Goal: Communication & Community: Answer question/provide support

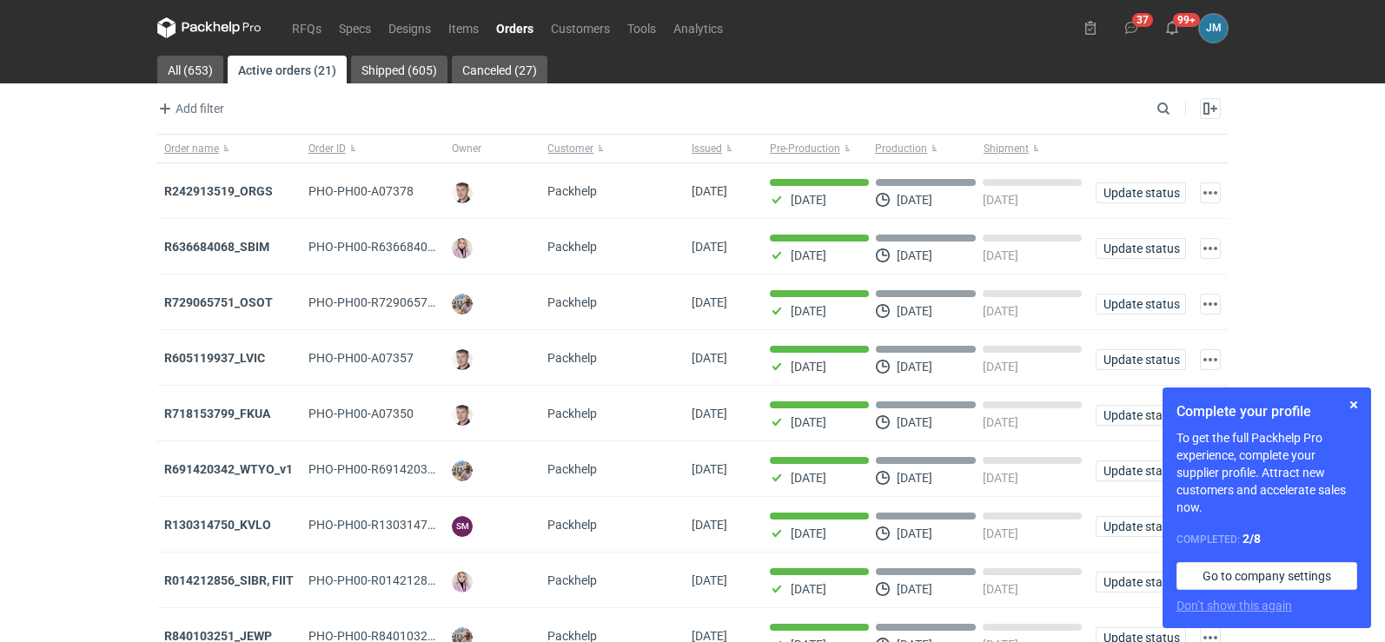
scroll to position [54, 0]
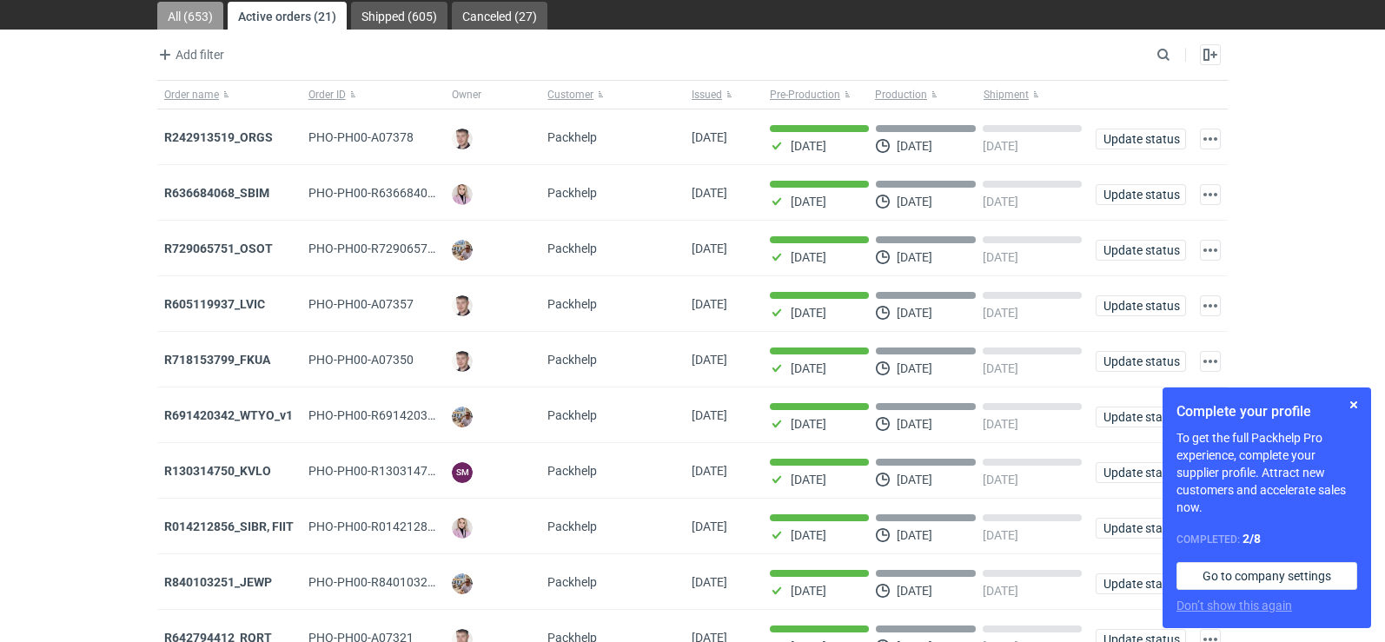
click at [184, 17] on link "All (653)" at bounding box center [190, 16] width 66 height 28
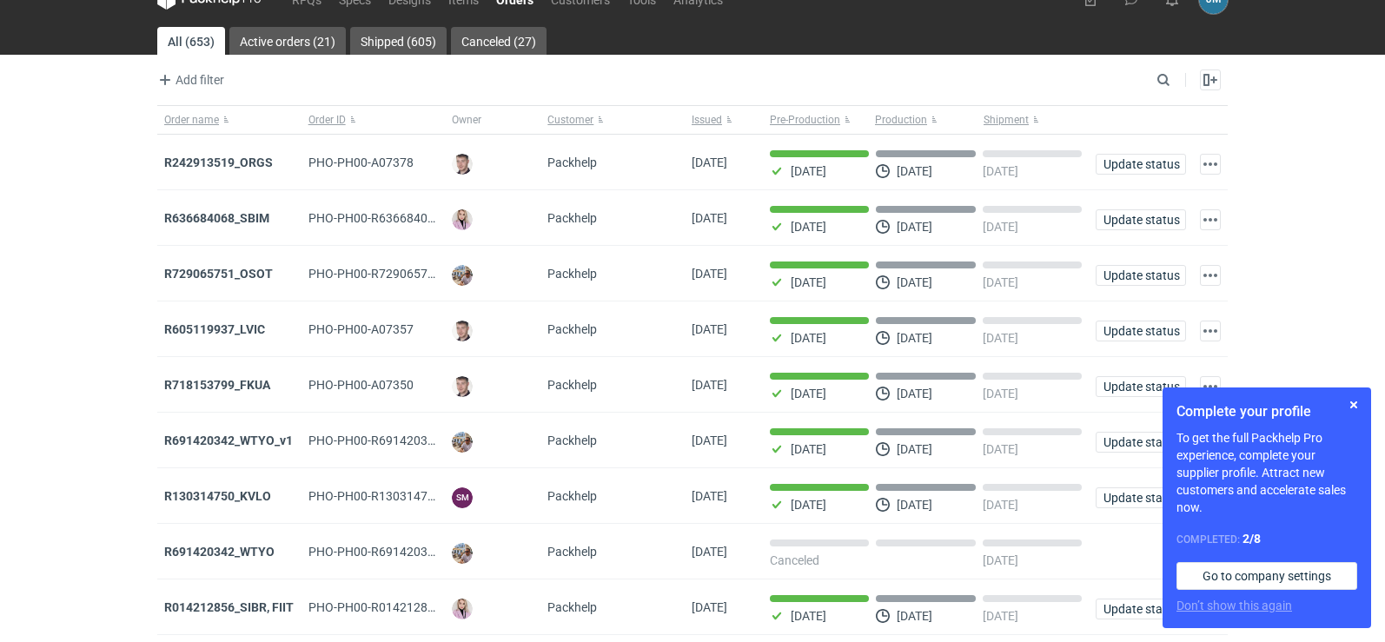
scroll to position [54, 0]
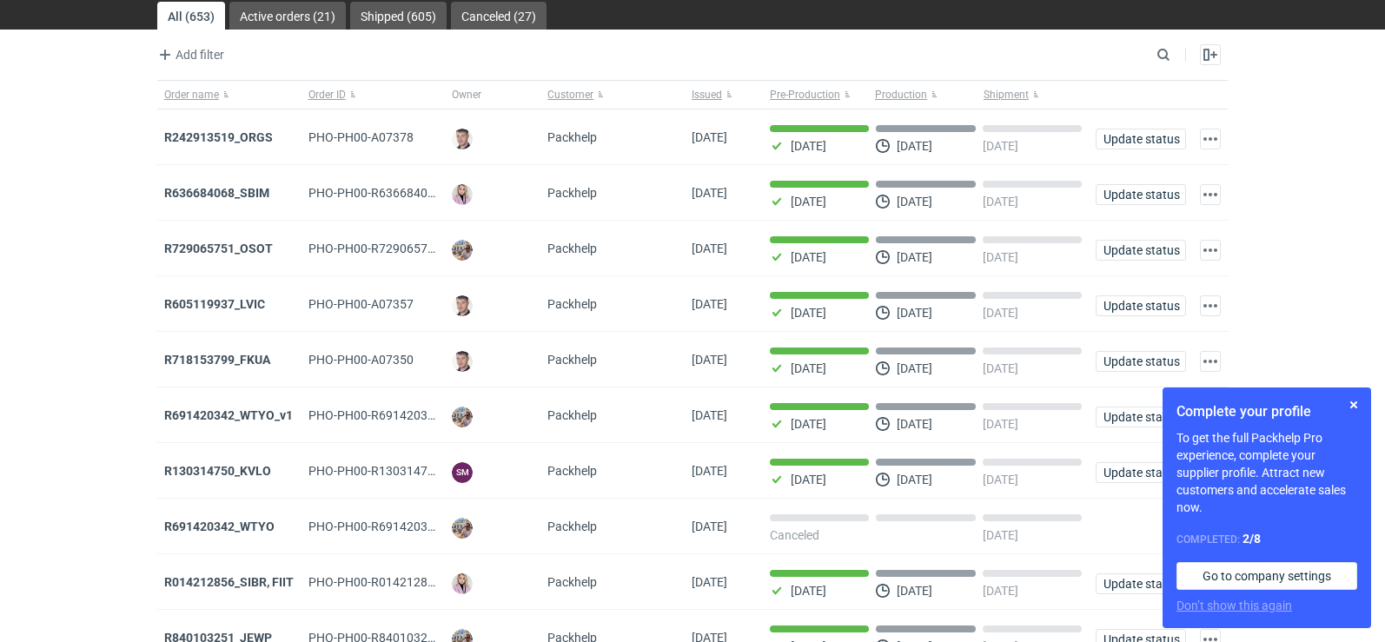
click at [184, 17] on link "All (653)" at bounding box center [191, 16] width 68 height 28
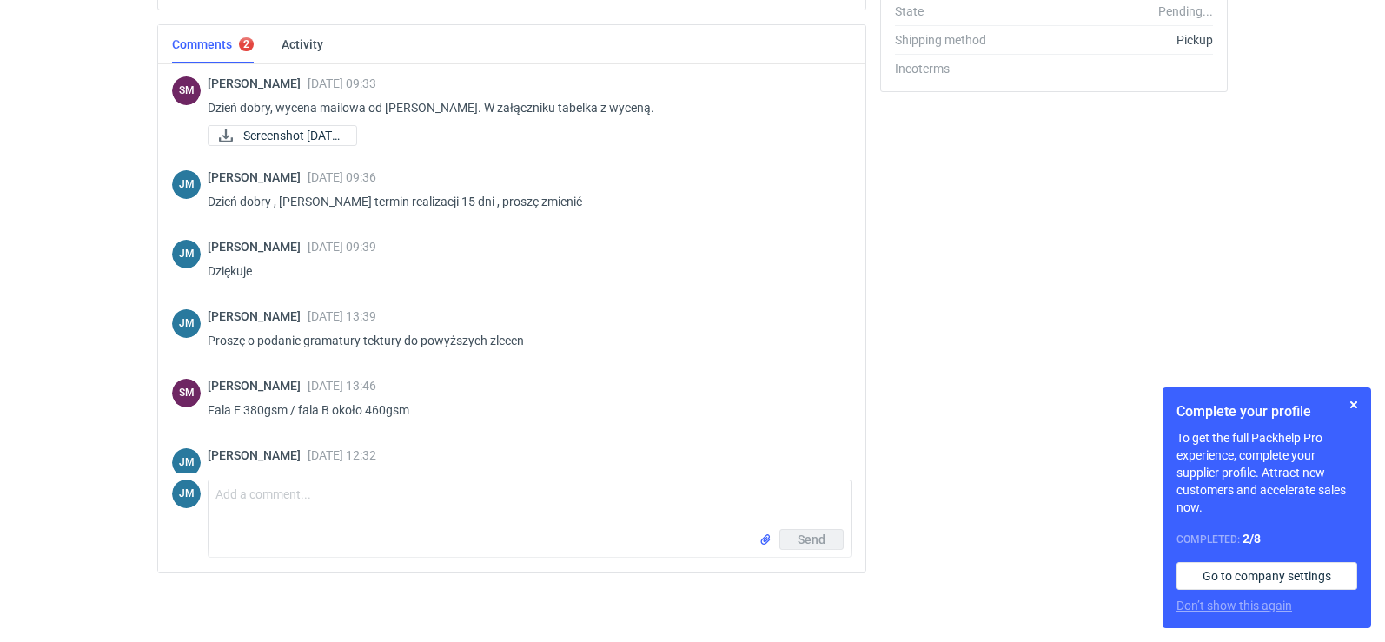
scroll to position [215, 0]
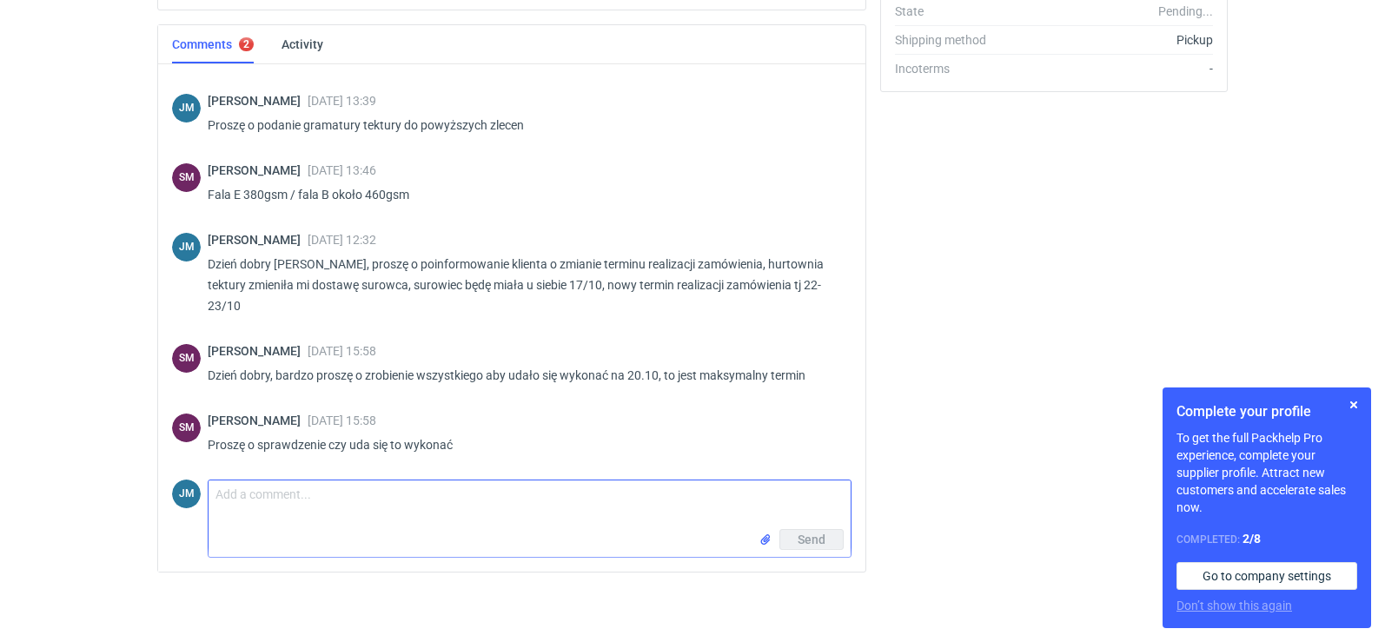
click at [251, 519] on textarea "Comment message" at bounding box center [530, 504] width 642 height 49
type textarea "D"
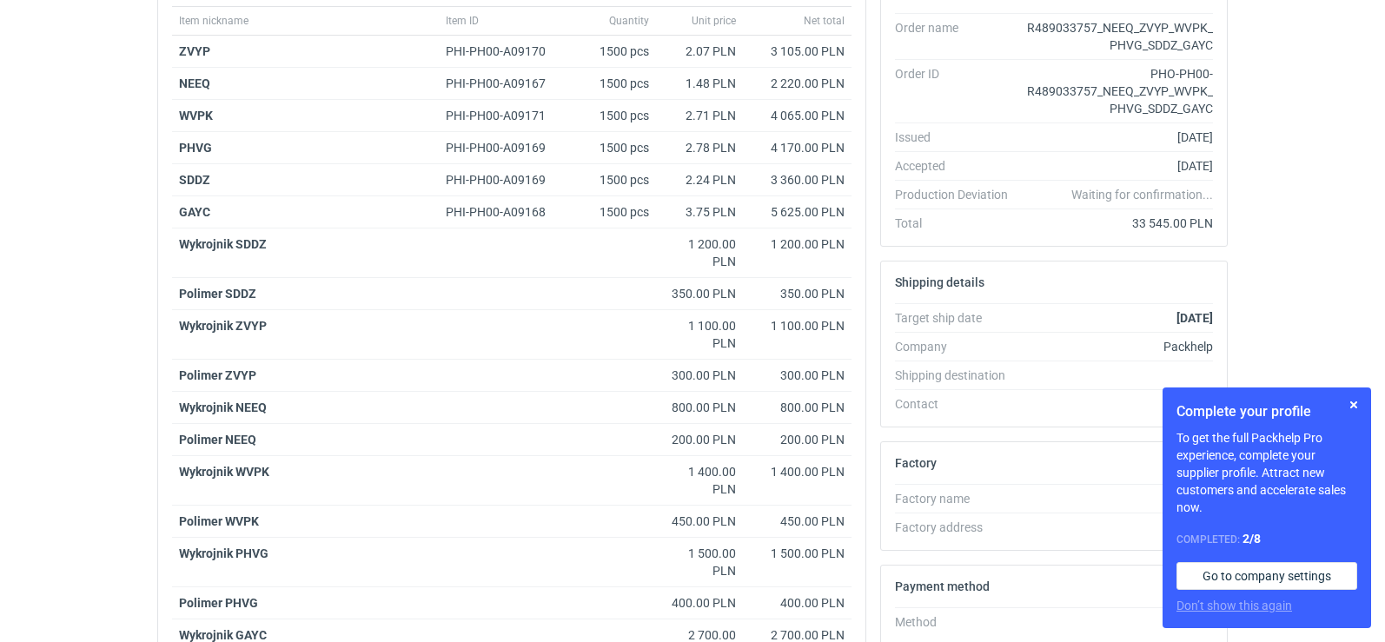
scroll to position [0, 0]
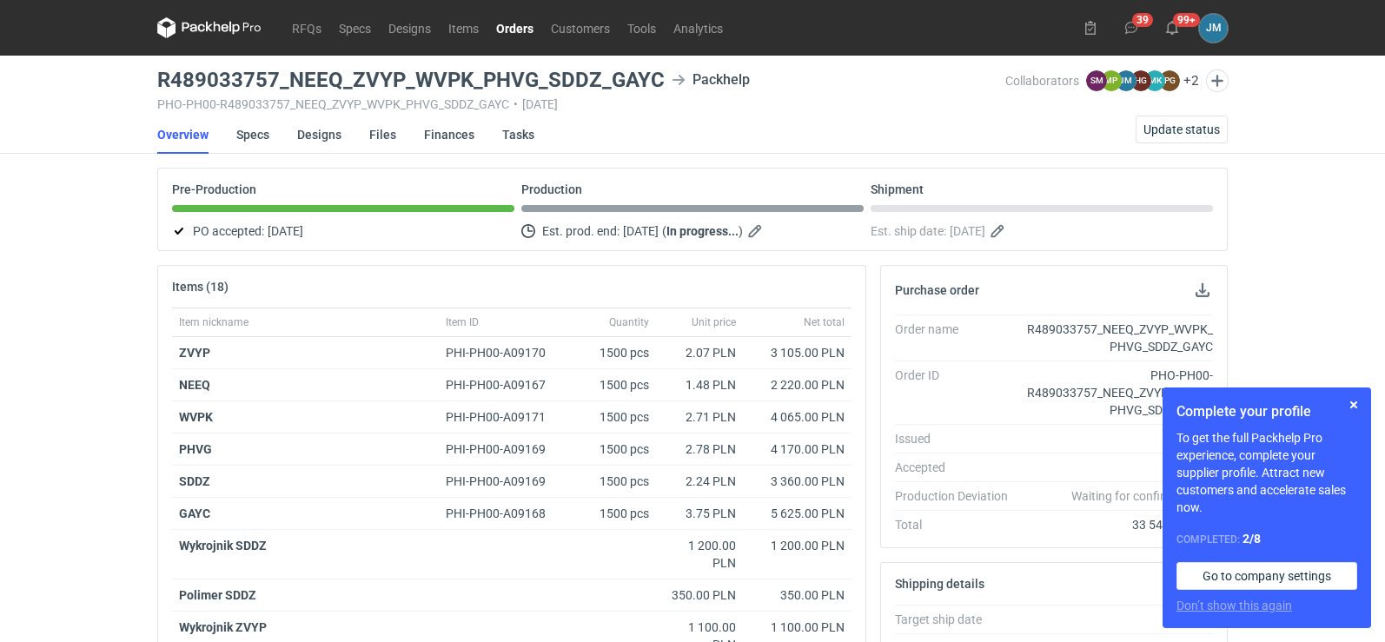
click at [209, 31] on icon at bounding box center [209, 27] width 104 height 21
click at [190, 32] on icon at bounding box center [209, 27] width 104 height 21
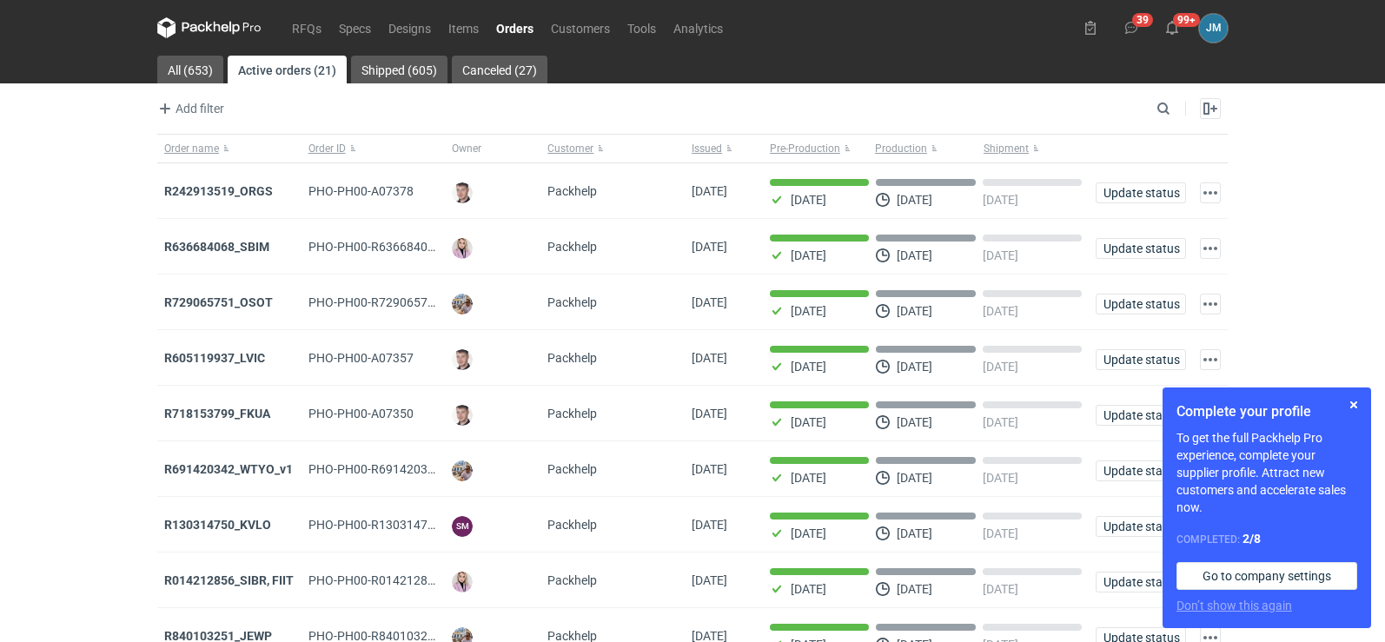
click at [189, 22] on icon at bounding box center [209, 27] width 104 height 21
click at [1353, 411] on button "button" at bounding box center [1353, 404] width 21 height 21
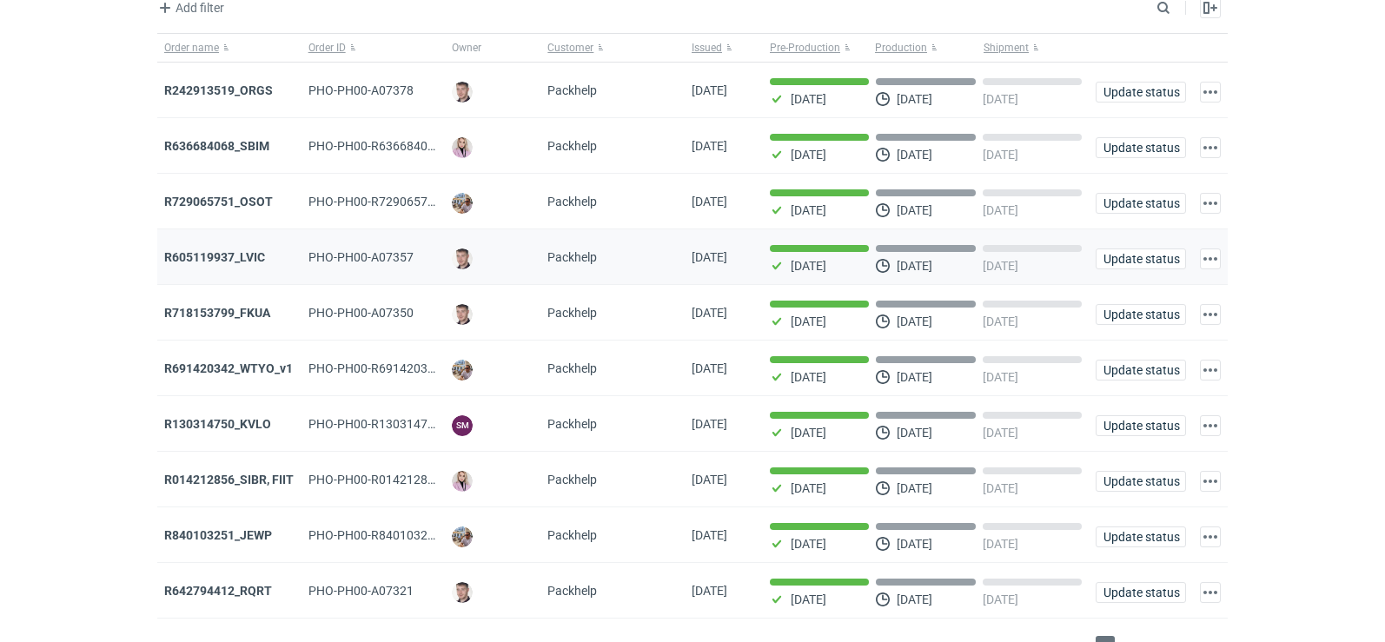
scroll to position [142, 0]
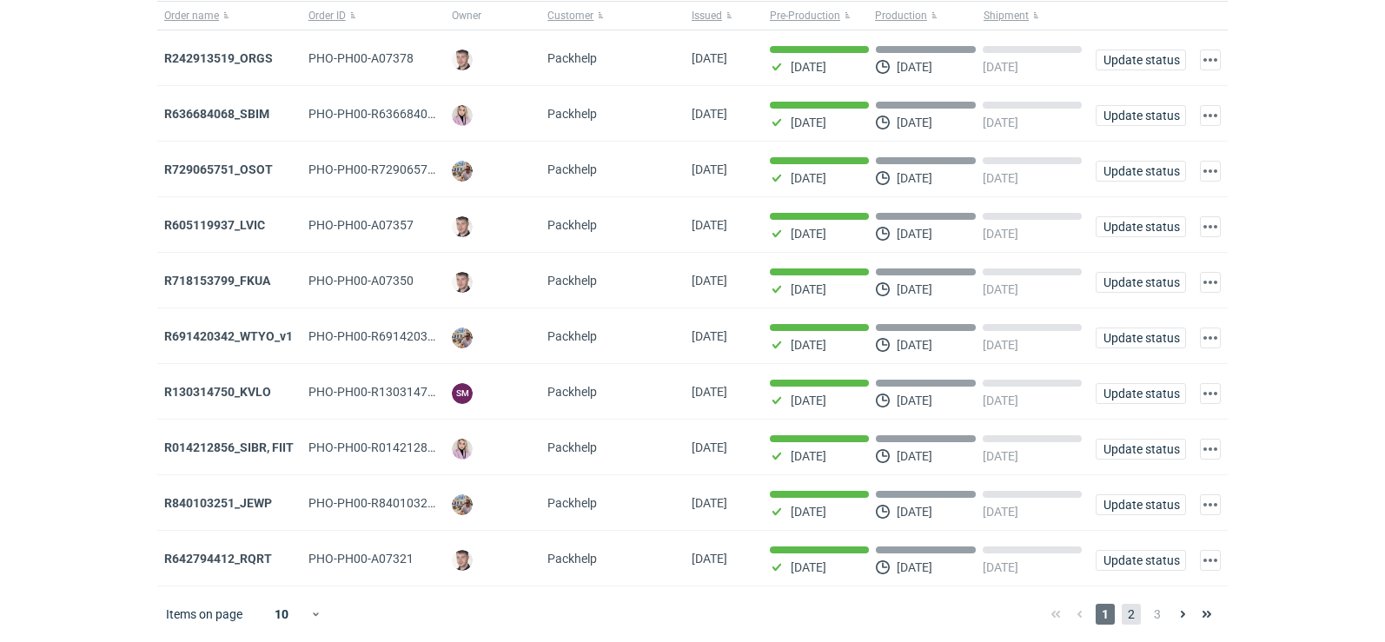
click at [1127, 613] on span "2" at bounding box center [1131, 614] width 19 height 21
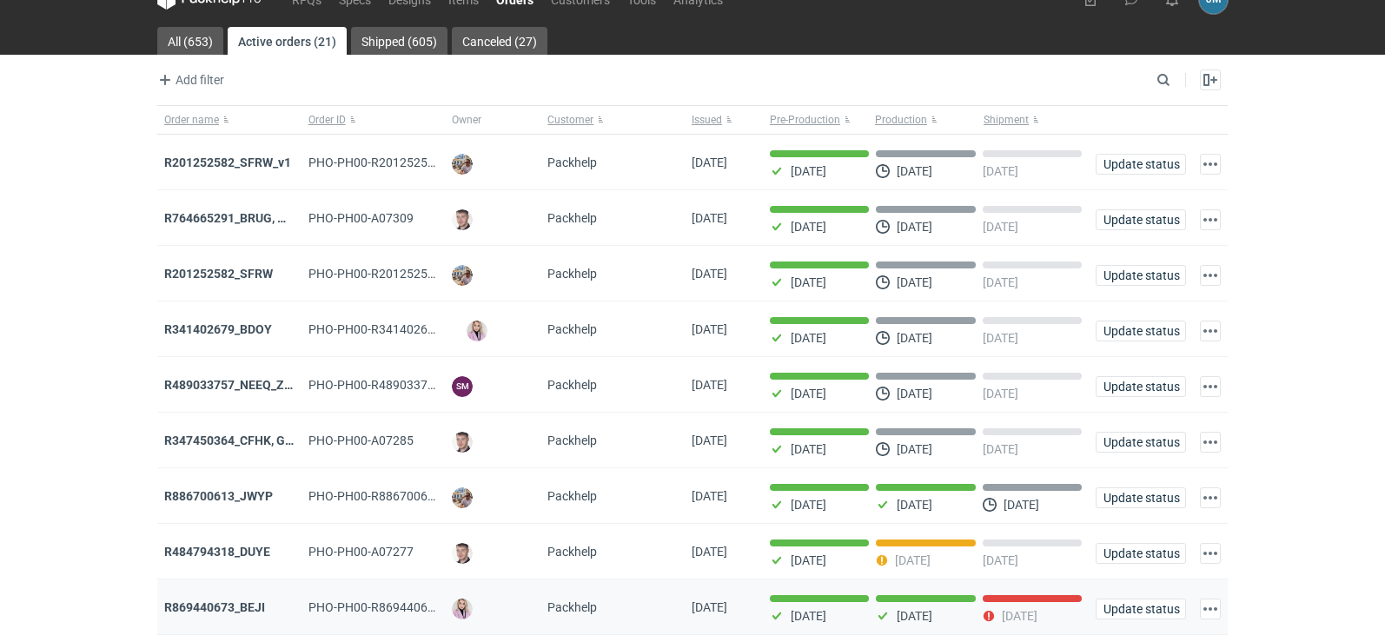
scroll to position [142, 0]
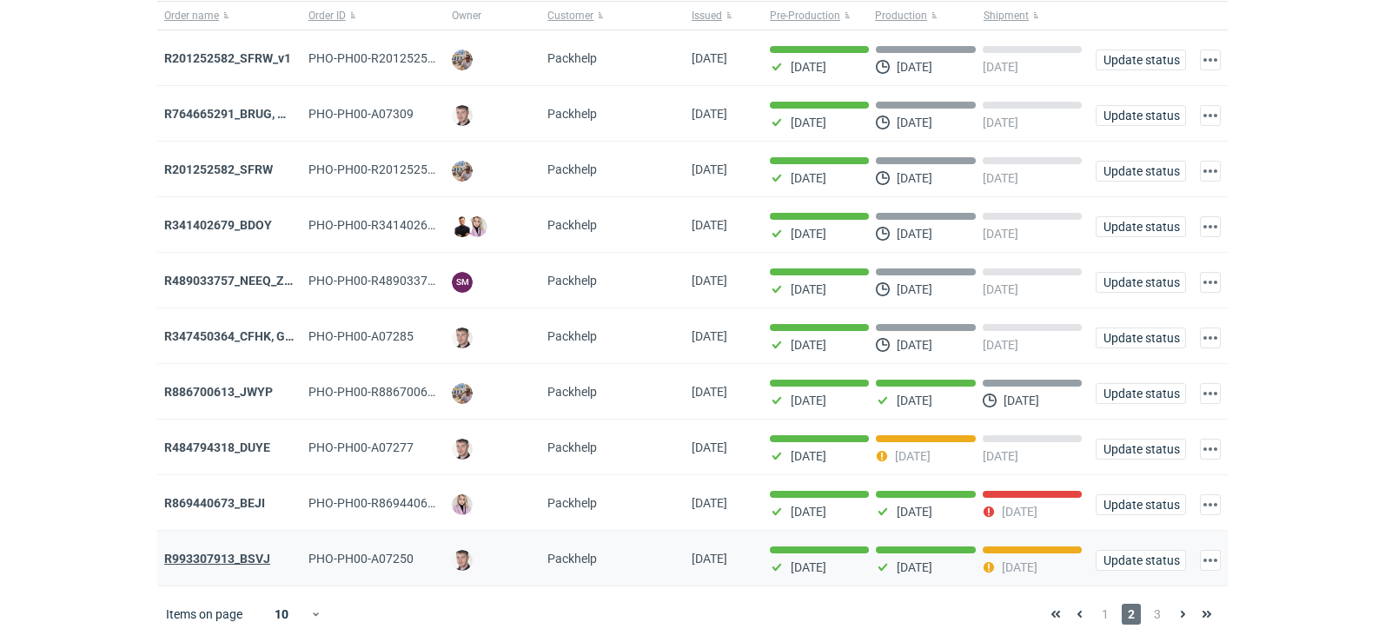
click at [264, 555] on strong "R993307913_BSVJ" at bounding box center [217, 559] width 106 height 14
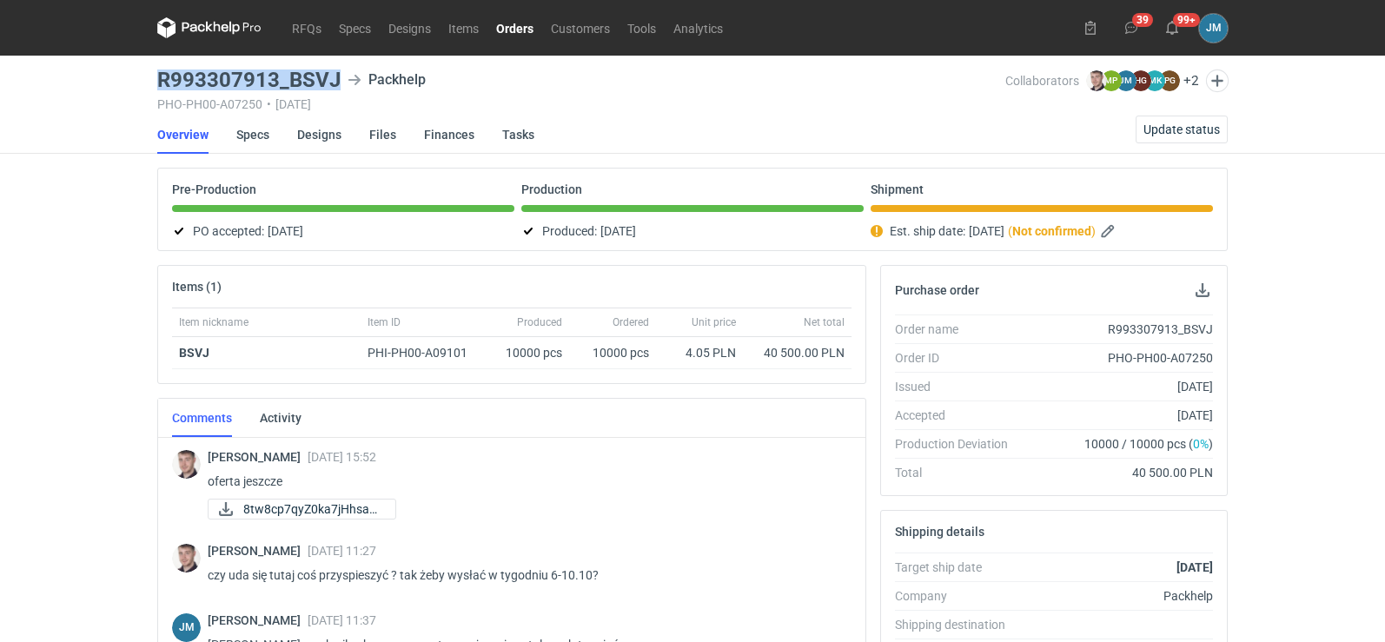
drag, startPoint x: 342, startPoint y: 82, endPoint x: 135, endPoint y: 76, distance: 207.7
click at [135, 76] on div "RFQs Specs Designs Items Orders Customers Tools Analytics 39 99+ JM Joanna Myśl…" at bounding box center [692, 321] width 1385 height 642
copy h3 "R993307913_BSVJ"
click at [182, 21] on icon at bounding box center [209, 27] width 104 height 21
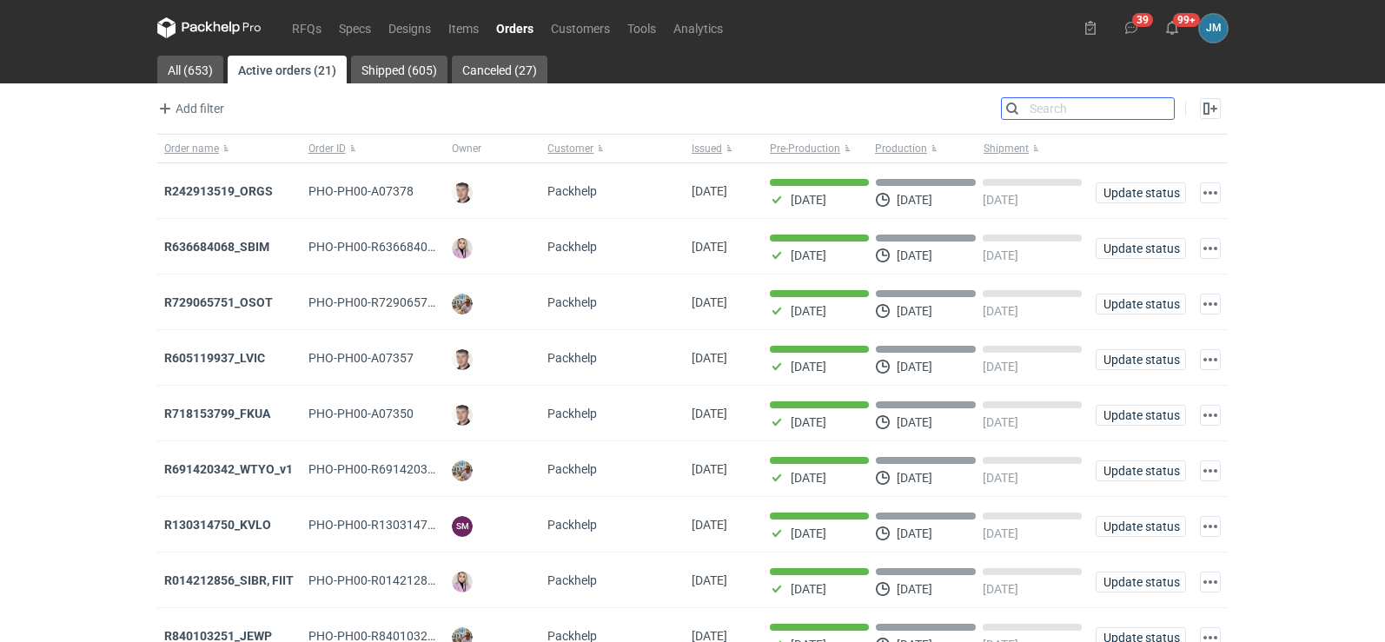
click at [1162, 114] on input "Search" at bounding box center [1088, 108] width 172 height 21
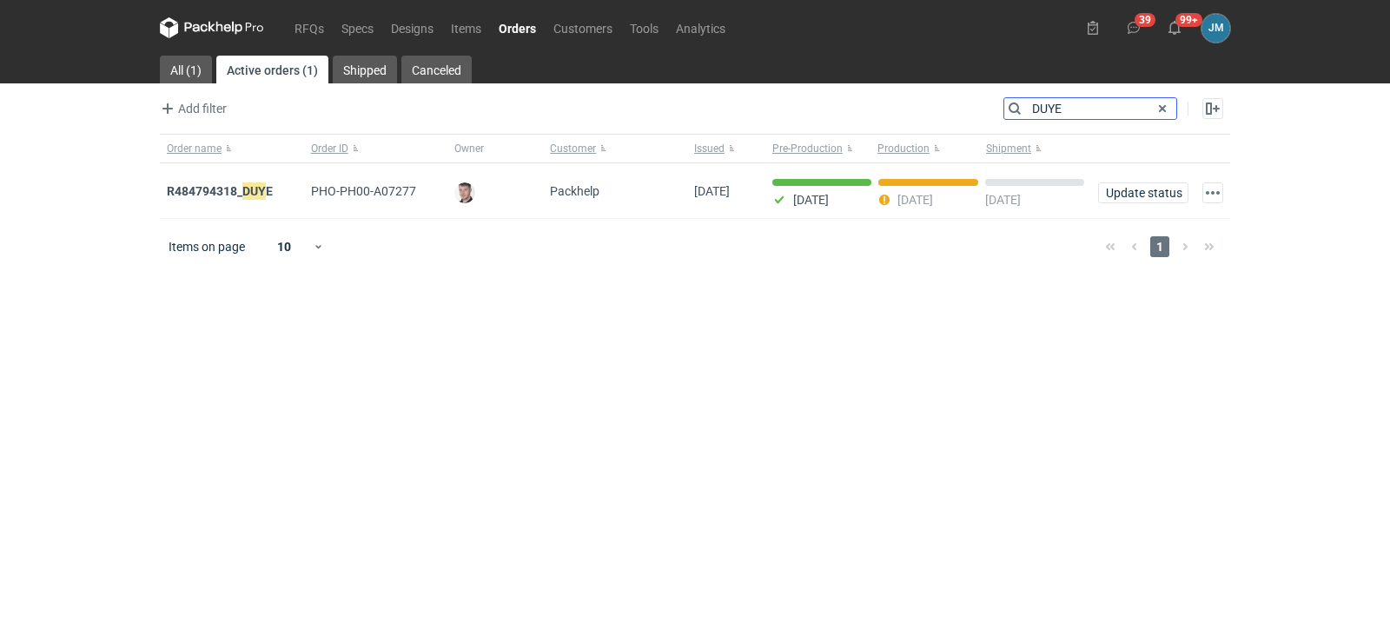
type input "DUYE"
click at [248, 189] on em "DUYE" at bounding box center [257, 191] width 30 height 19
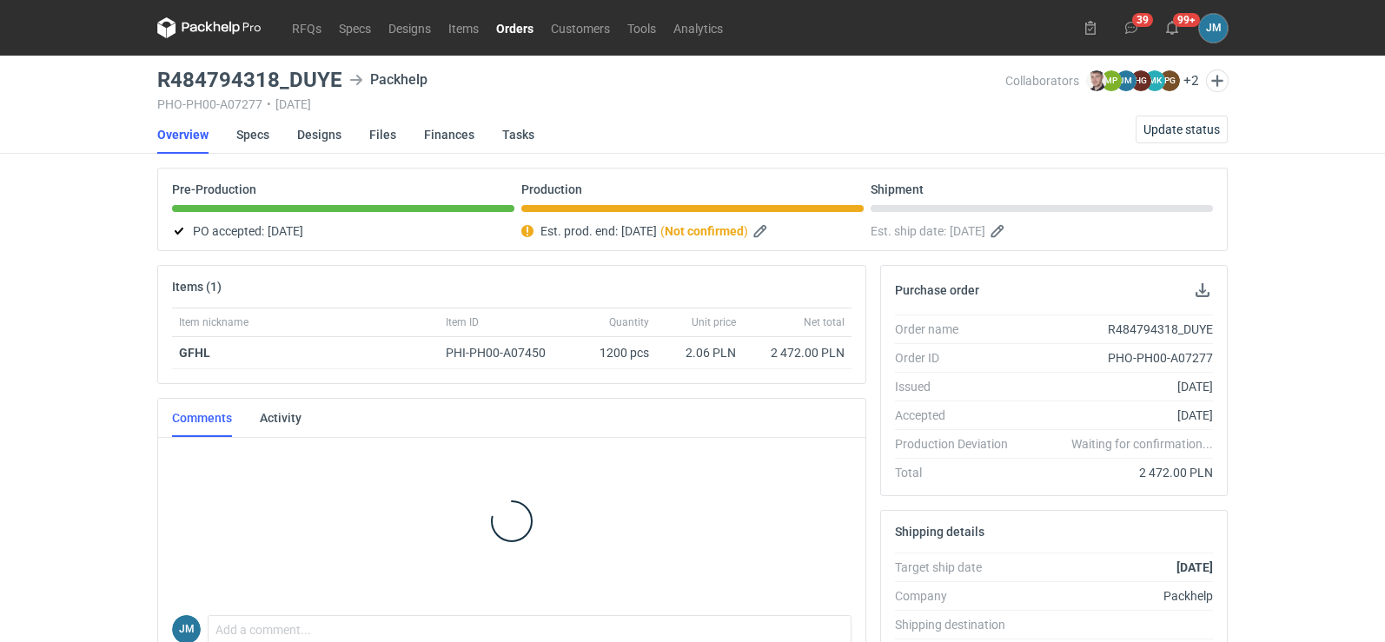
scroll to position [348, 0]
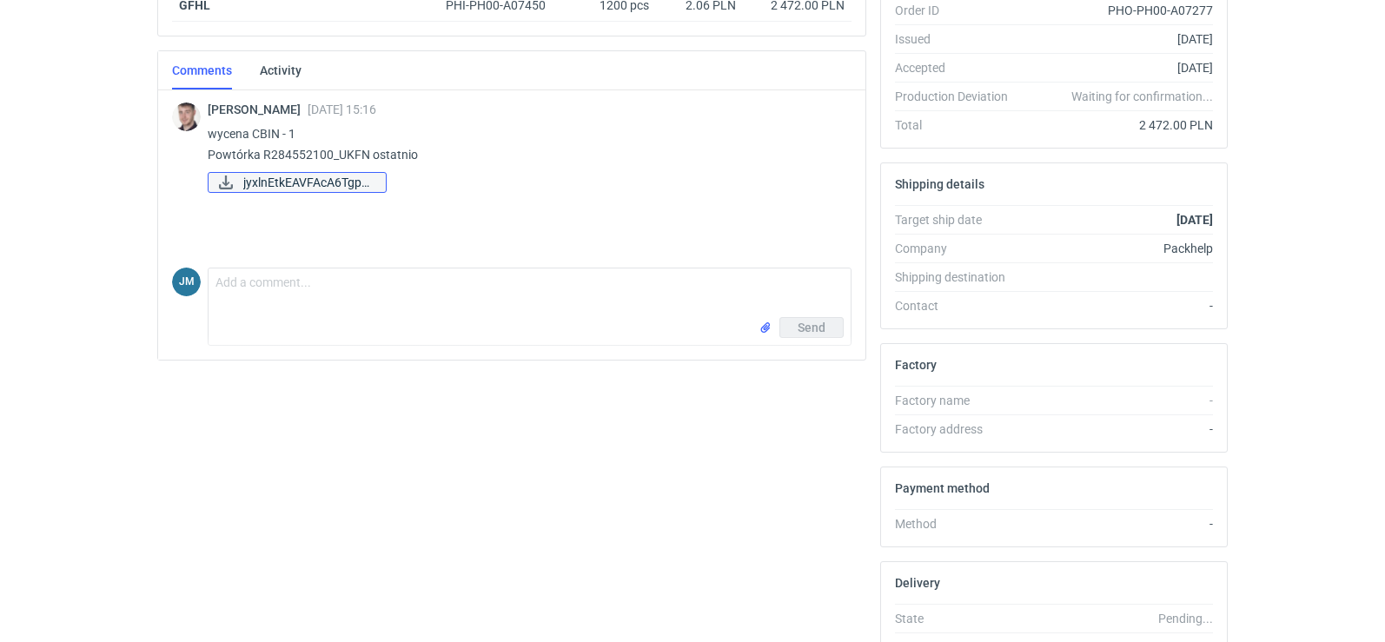
click at [266, 186] on span "jyxlnEtkEAVFAcA6Tgpn..." at bounding box center [307, 182] width 129 height 19
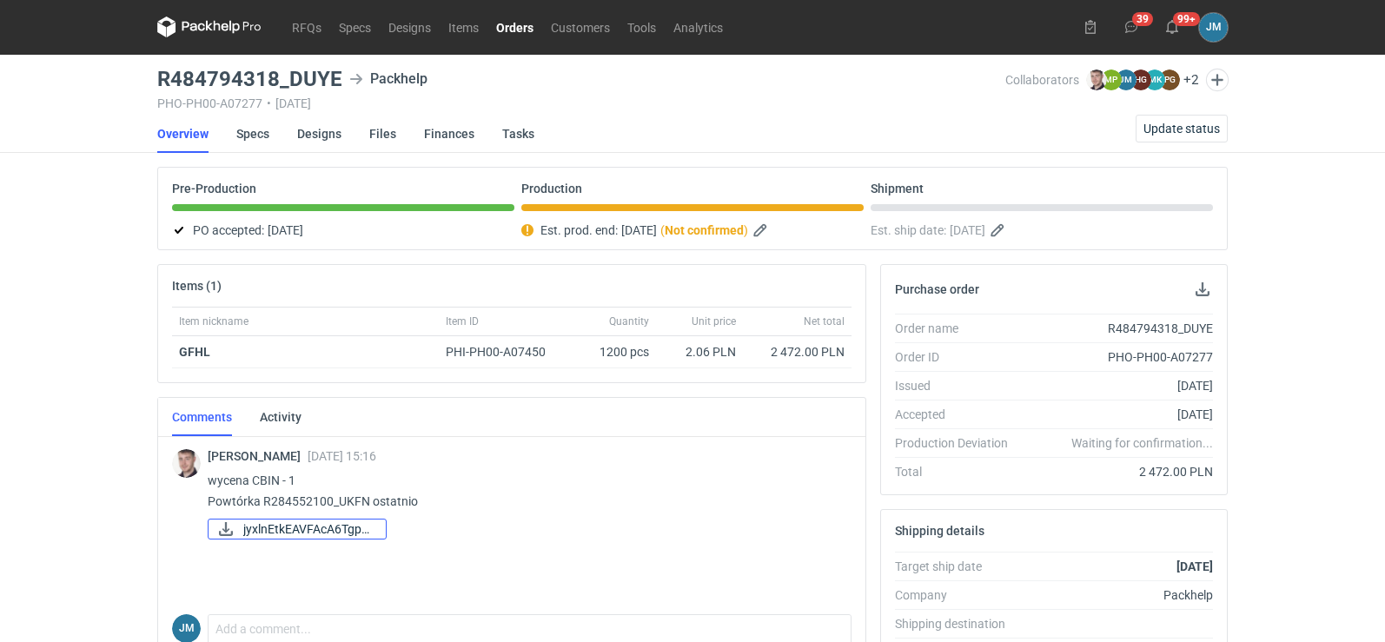
scroll to position [0, 0]
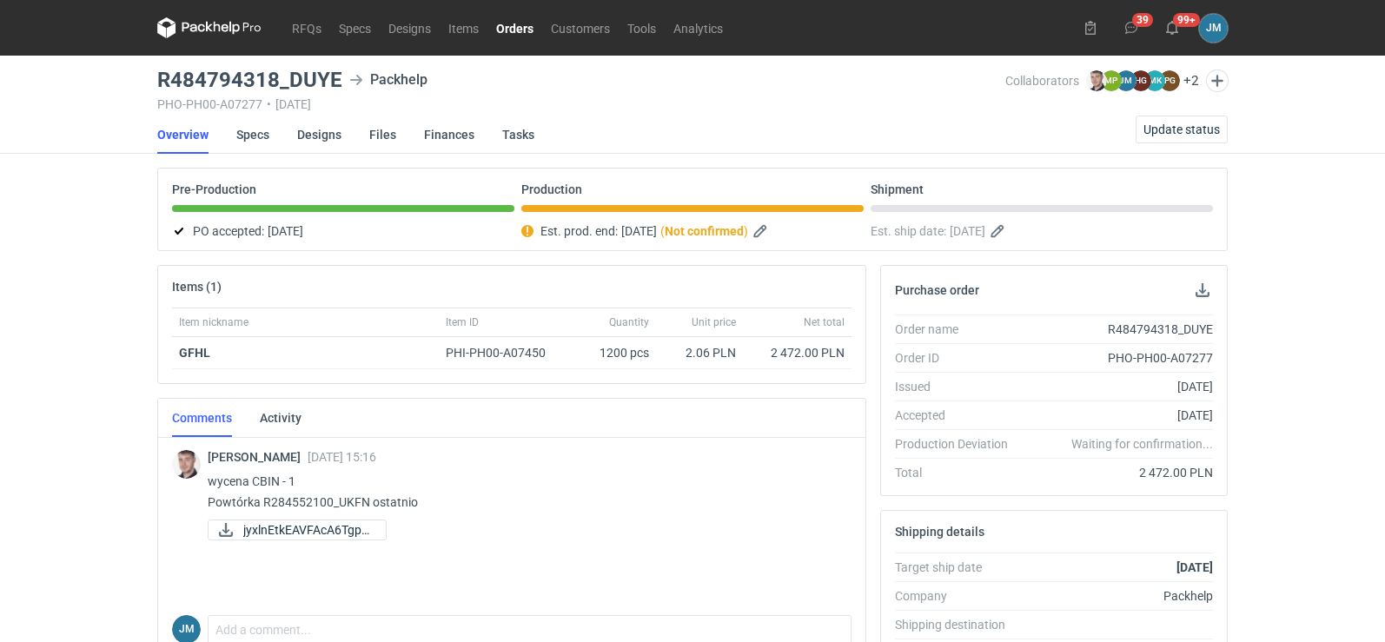
click at [196, 30] on icon at bounding box center [193, 28] width 23 height 10
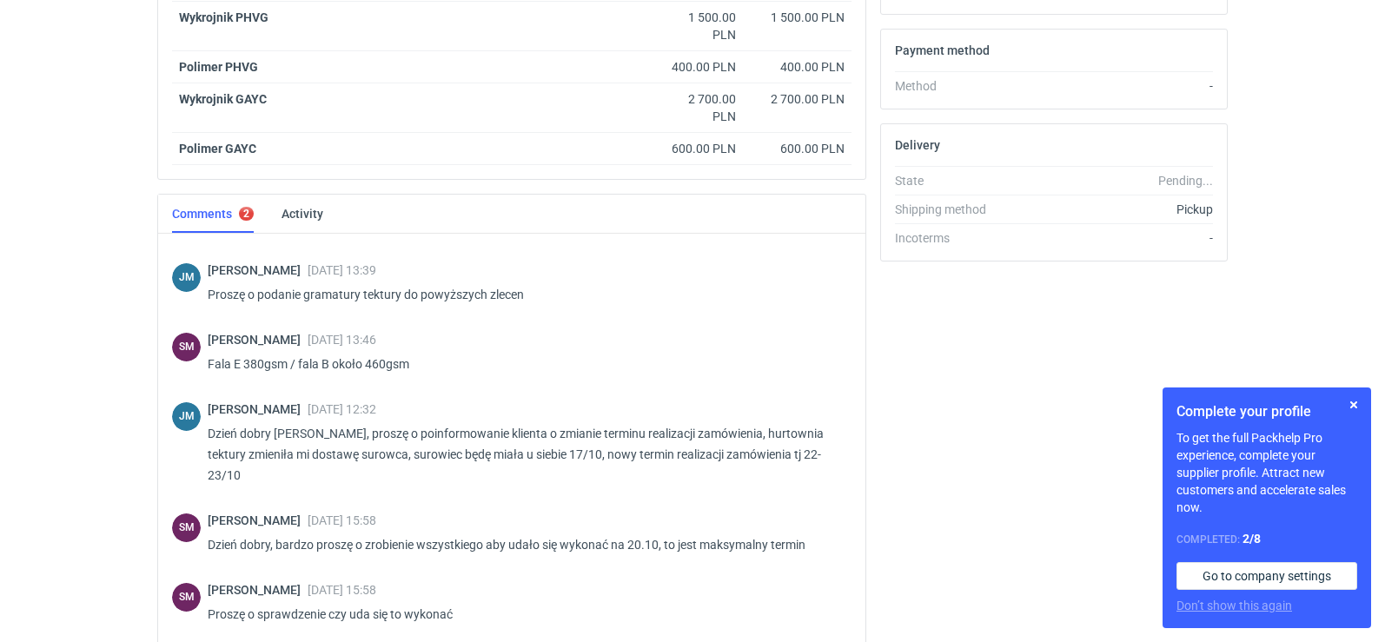
scroll to position [1007, 0]
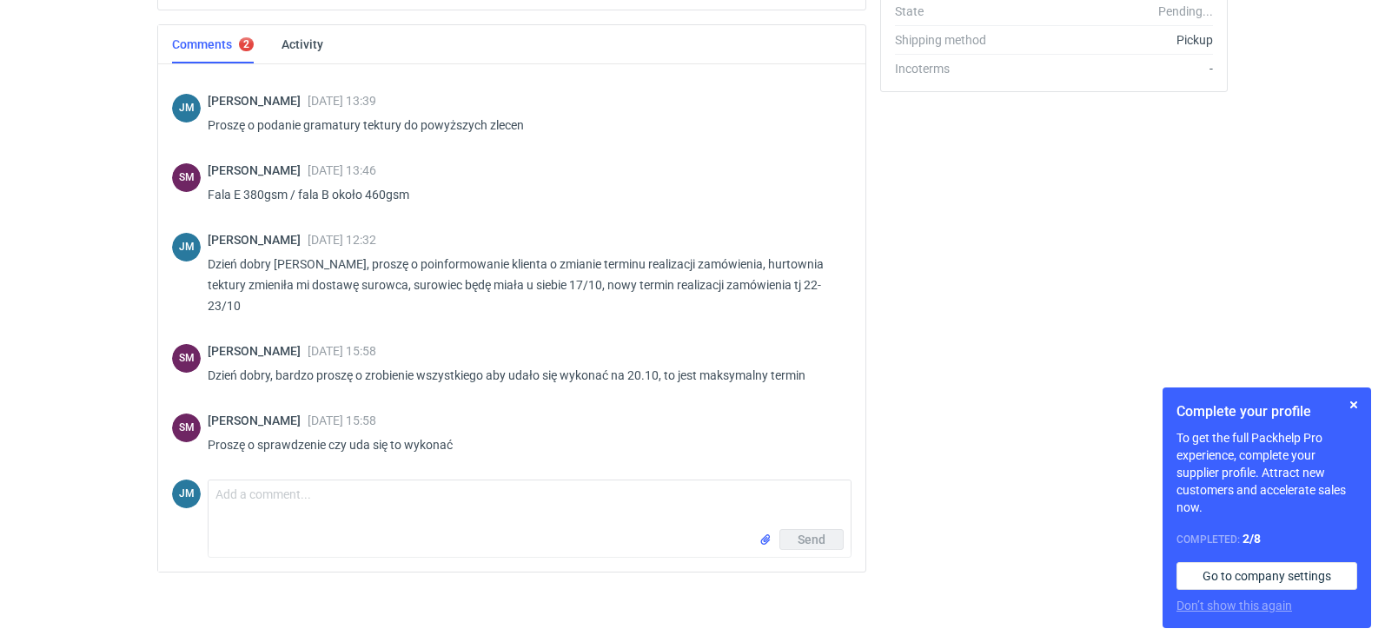
click at [292, 529] on div "Send" at bounding box center [530, 543] width 642 height 28
click at [285, 520] on textarea "Comment message" at bounding box center [530, 504] width 642 height 49
click at [288, 501] on textarea "Dzień dobry , [PERSON_NAME]" at bounding box center [530, 504] width 642 height 49
click at [465, 483] on textarea "Dzień dobry [PERSON_NAME]" at bounding box center [530, 504] width 642 height 49
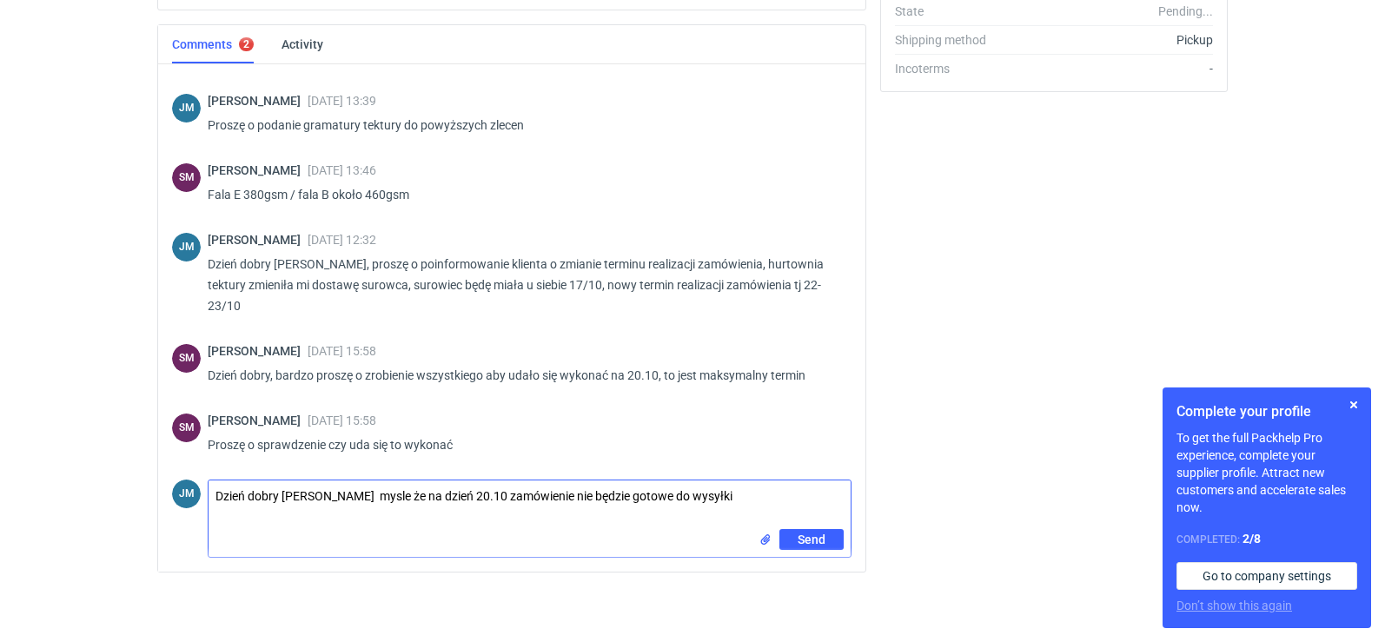
click at [376, 497] on textarea "Dzień dobry [PERSON_NAME] mysle że na dzień 20.10 zamówienie nie będzie gotowe …" at bounding box center [530, 504] width 642 height 49
click at [760, 502] on textarea "Dzień dobry [PERSON_NAME], mysle że na dzień 20.10 zamówienie nie będzie gotowe…" at bounding box center [530, 504] width 642 height 49
drag, startPoint x: 326, startPoint y: 516, endPoint x: 204, endPoint y: 516, distance: 121.6
click at [204, 516] on div "JM Comment message Dzień dobry Panie Sebastianie, mysle że na dzień 20.10 zamów…" at bounding box center [511, 515] width 679 height 85
drag, startPoint x: 679, startPoint y: 500, endPoint x: 419, endPoint y: 493, distance: 260.7
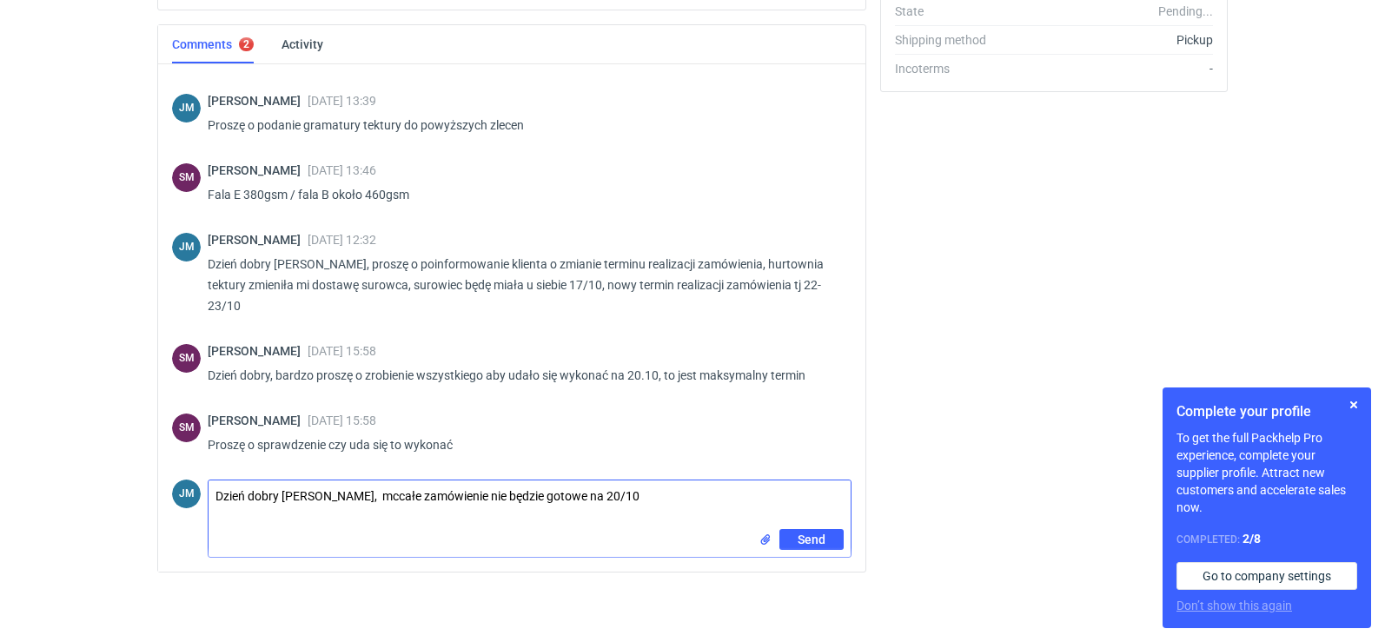
click at [400, 495] on textarea "Dzień dobry Panie Sebastianie, mccałe zamówienie nie będzie gotowe na 20/10" at bounding box center [530, 504] width 642 height 49
click at [426, 493] on textarea "Dzień dobry , Panie Sebastianie na dzie 20/10 pewnie zgłoszę część zamówienia ,…" at bounding box center [530, 504] width 642 height 49
click at [330, 516] on textarea "Dzień dobry , Panie Sebastianie na dzień 20/10 pewnie zgłoszę część zamówienia …" at bounding box center [530, 504] width 642 height 49
type textarea "Dzień dobry , Panie Sebastianie na dzień 20/10 pewnie zgłoszę część zamówienia …"
click at [805, 533] on span "Send" at bounding box center [812, 539] width 28 height 12
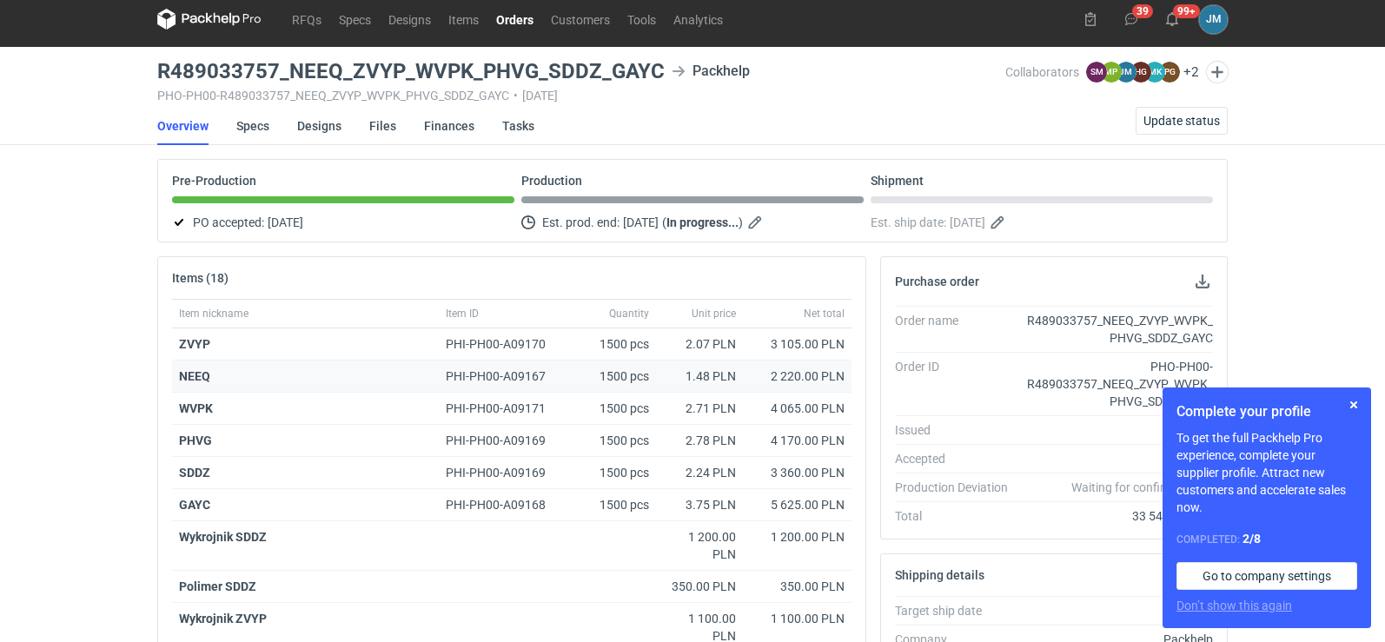
scroll to position [0, 0]
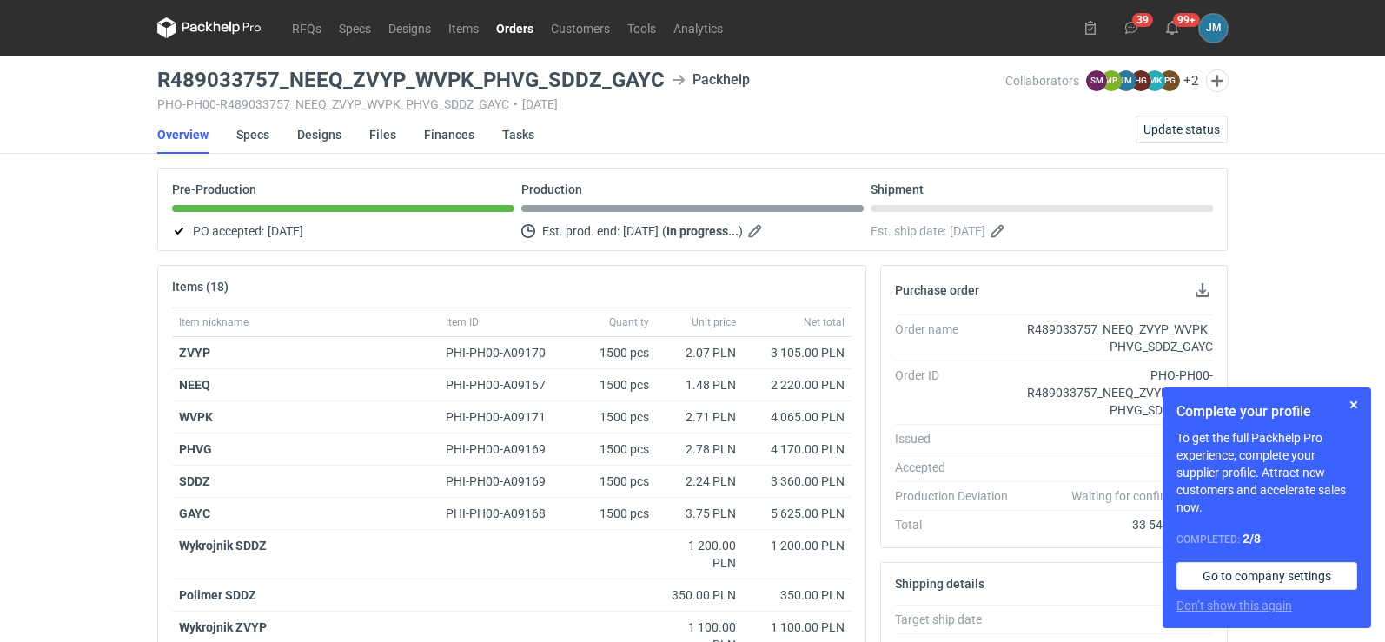
click at [220, 33] on icon at bounding box center [209, 27] width 104 height 21
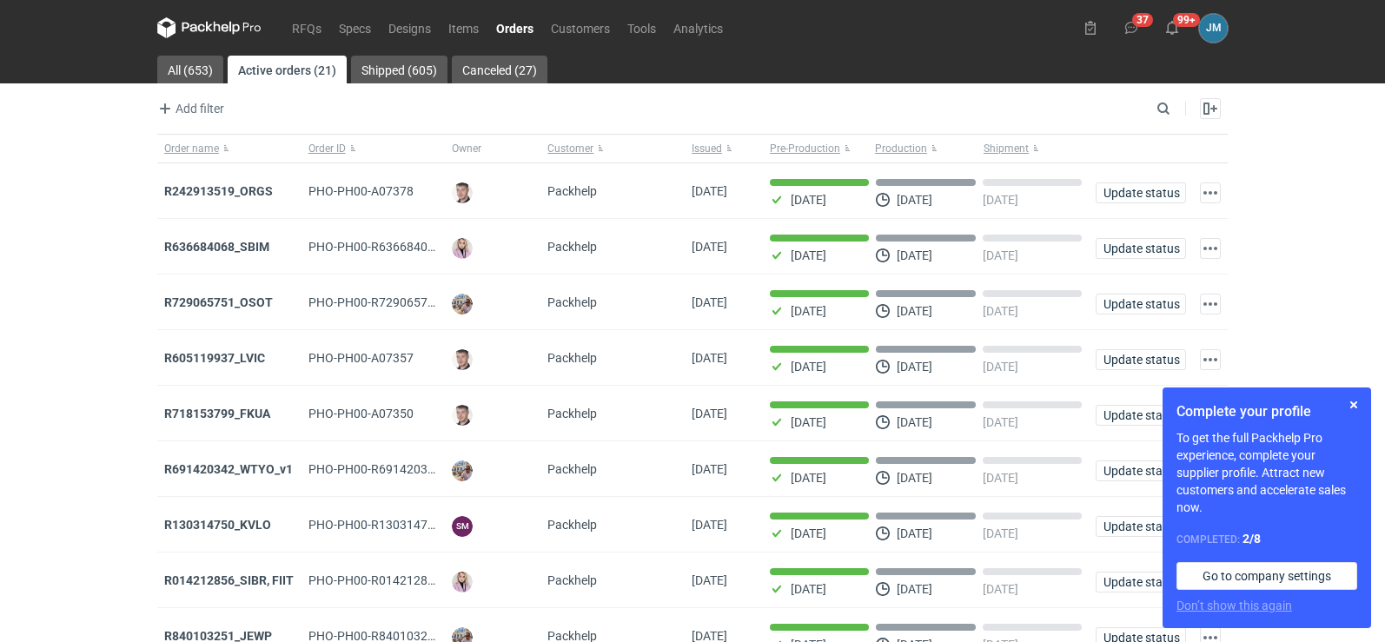
click at [234, 25] on icon at bounding box center [234, 28] width 10 height 13
click at [1351, 401] on button "button" at bounding box center [1353, 404] width 21 height 21
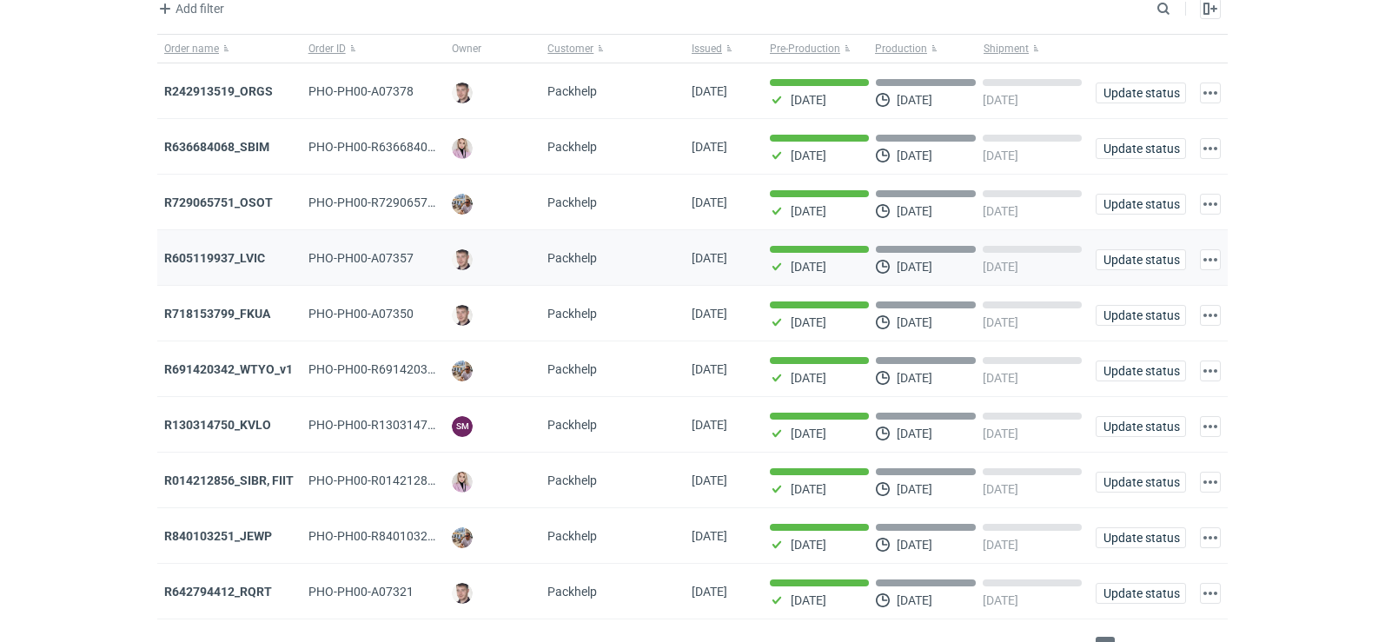
scroll to position [142, 0]
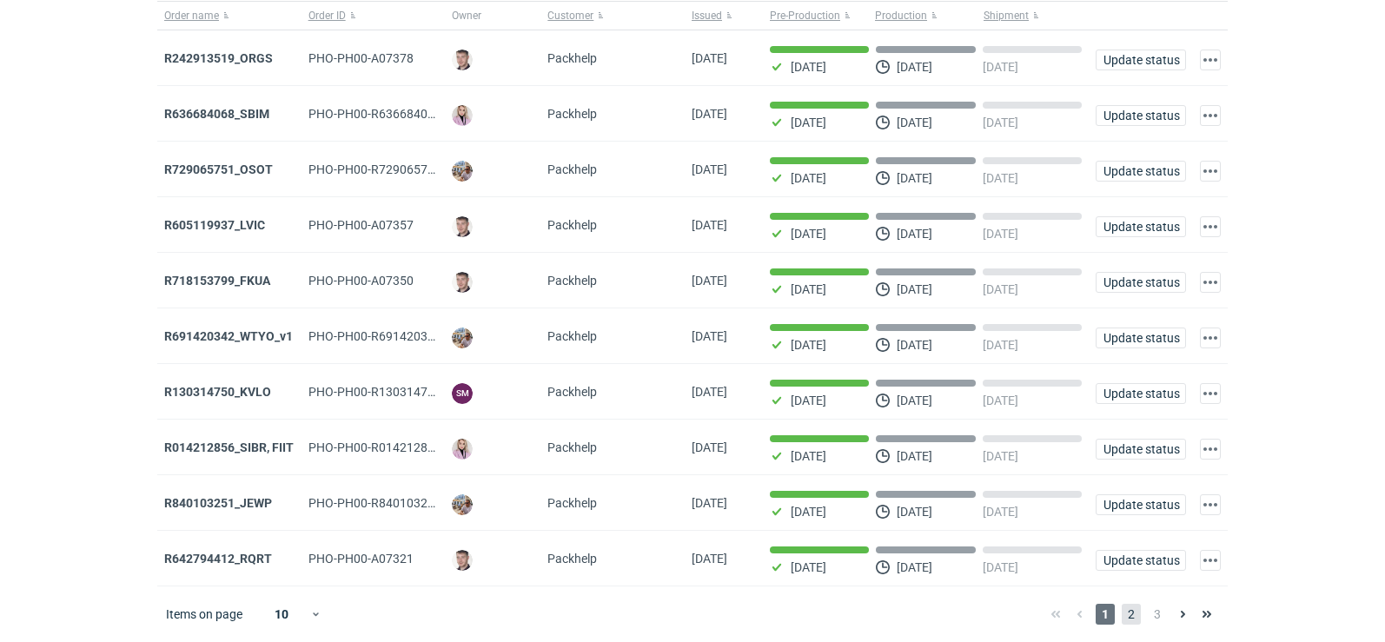
click at [1138, 610] on span "2" at bounding box center [1131, 614] width 19 height 21
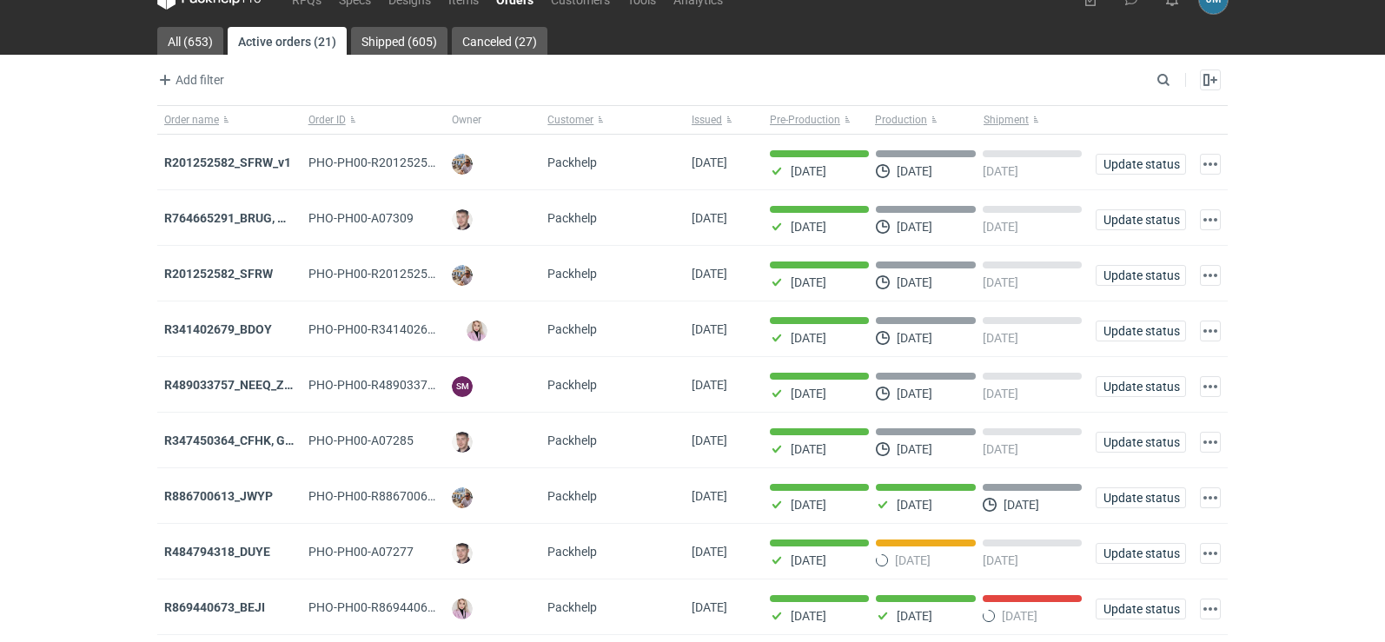
scroll to position [142, 0]
